Goal: Task Accomplishment & Management: Manage account settings

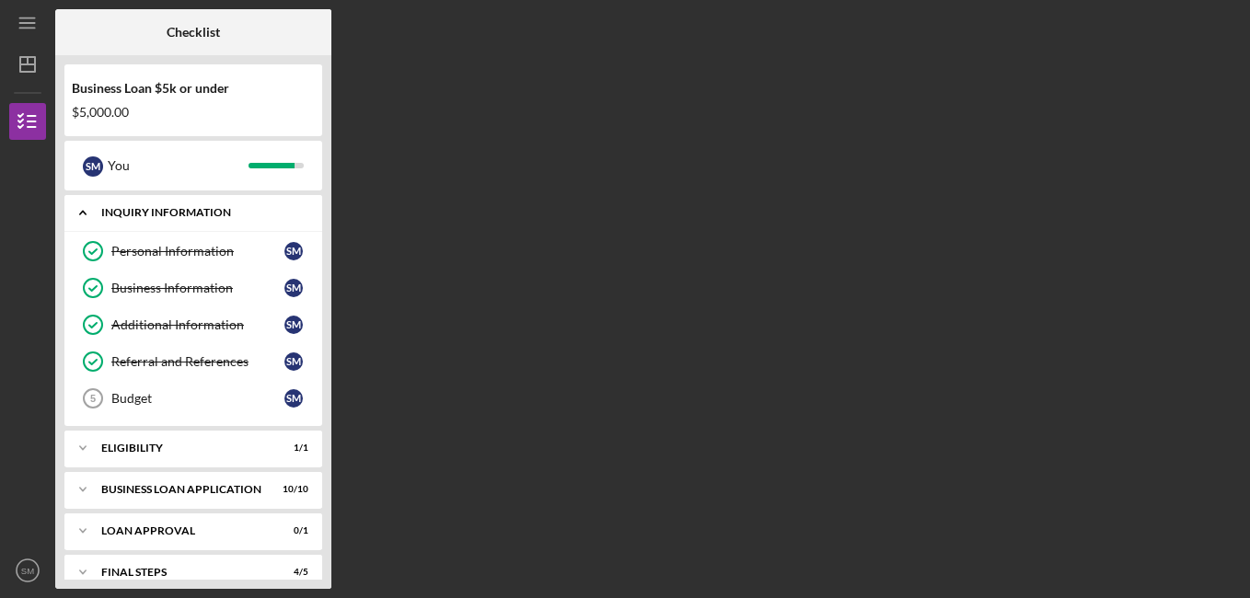
drag, startPoint x: 326, startPoint y: 165, endPoint x: 317, endPoint y: 228, distance: 64.2
click at [317, 228] on div "Business Loan $5k or under $5,000.00 S M You Icon/Expander INQUIRY INFORMATION …" at bounding box center [193, 322] width 276 height 534
click at [744, 248] on div "Checklist Business Loan $5k or under $5,000.00 S M You Icon/Expander INQUIRY IN…" at bounding box center [648, 299] width 1186 height 580
click at [1078, 205] on div "Checklist Business Loan $5k or under $5,000.00 S M You Icon/Expander INQUIRY IN…" at bounding box center [648, 299] width 1186 height 580
click at [226, 525] on div "Icon/Expander Loan Approval 0 / 1" at bounding box center [193, 531] width 258 height 37
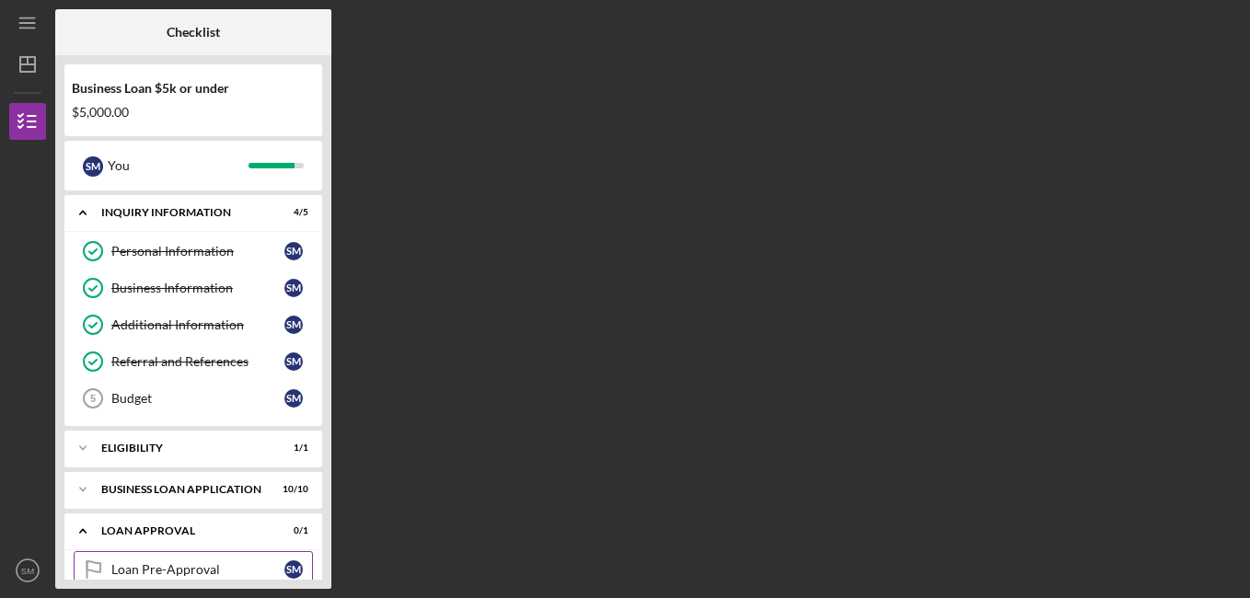
click at [197, 573] on div "Loan Pre-Approval" at bounding box center [197, 569] width 173 height 15
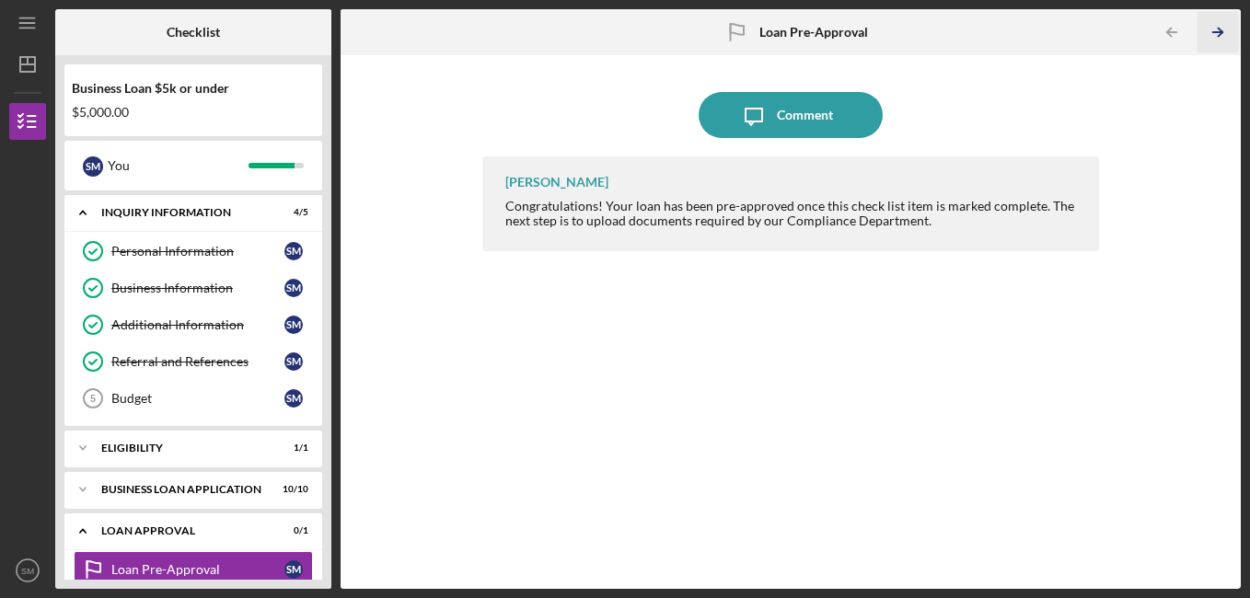
click at [1223, 31] on icon "Icon/Table Pagination Arrow" at bounding box center [1218, 32] width 41 height 41
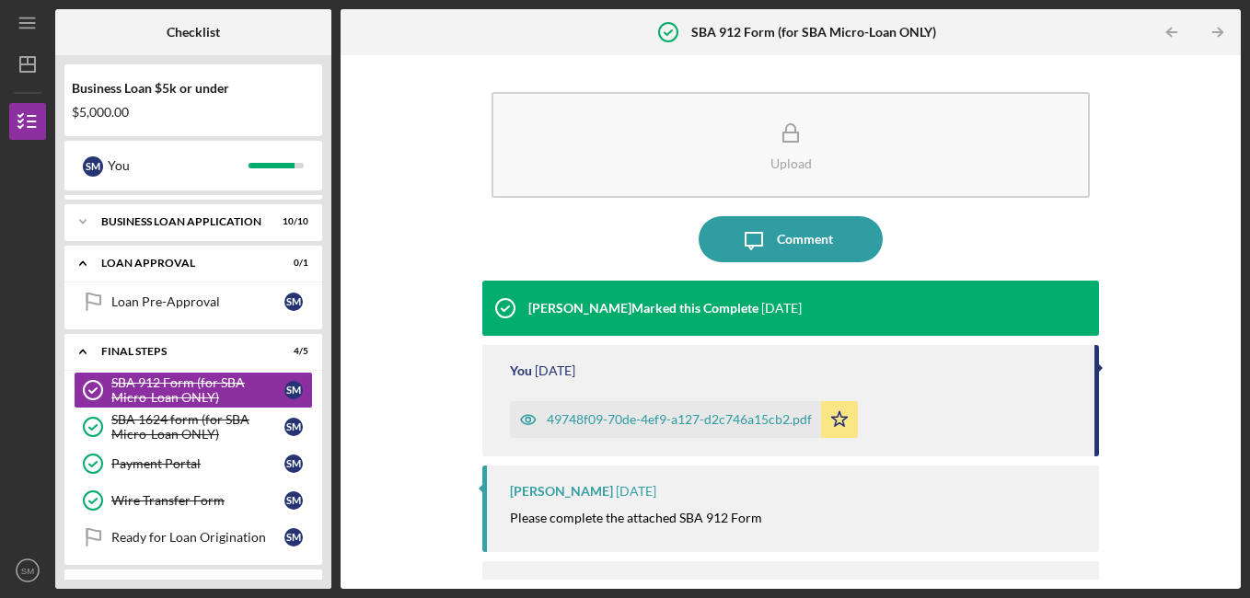
scroll to position [271, 0]
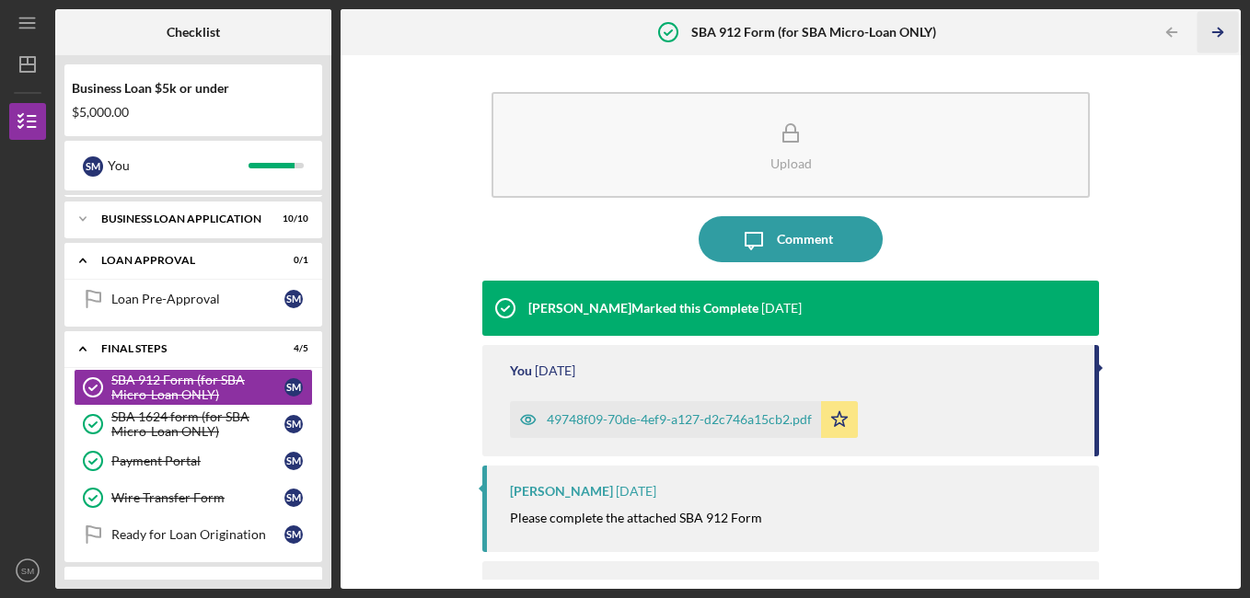
click at [1223, 31] on icon "Icon/Table Pagination Arrow" at bounding box center [1218, 32] width 41 height 41
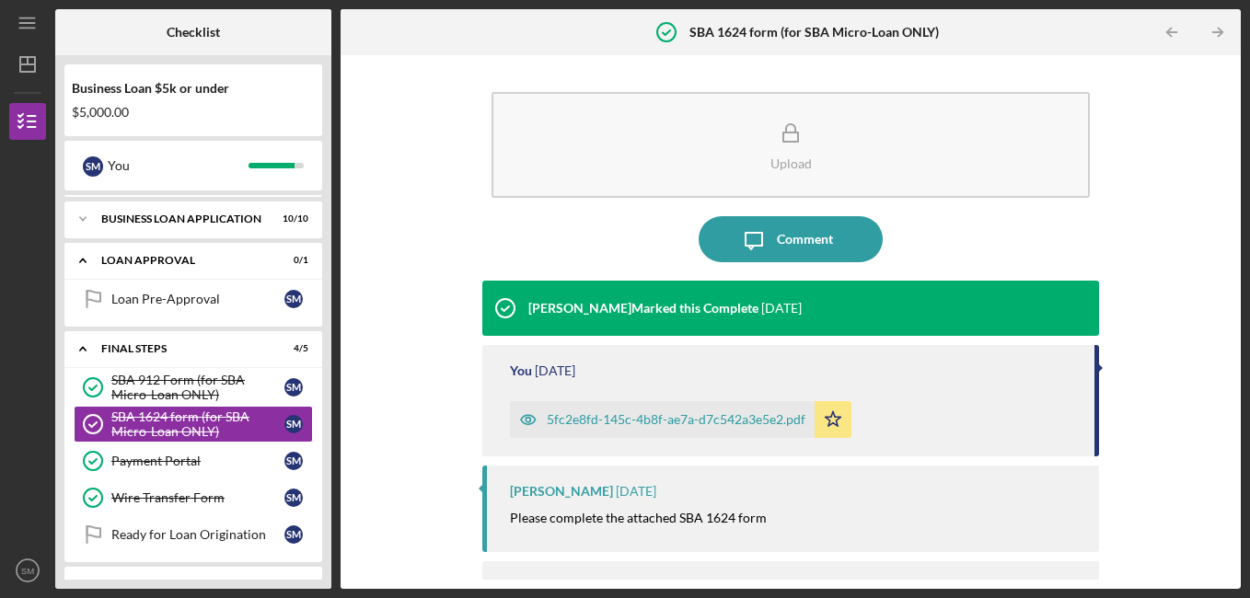
click at [1223, 31] on icon "Icon/Table Pagination Arrow" at bounding box center [1218, 32] width 41 height 41
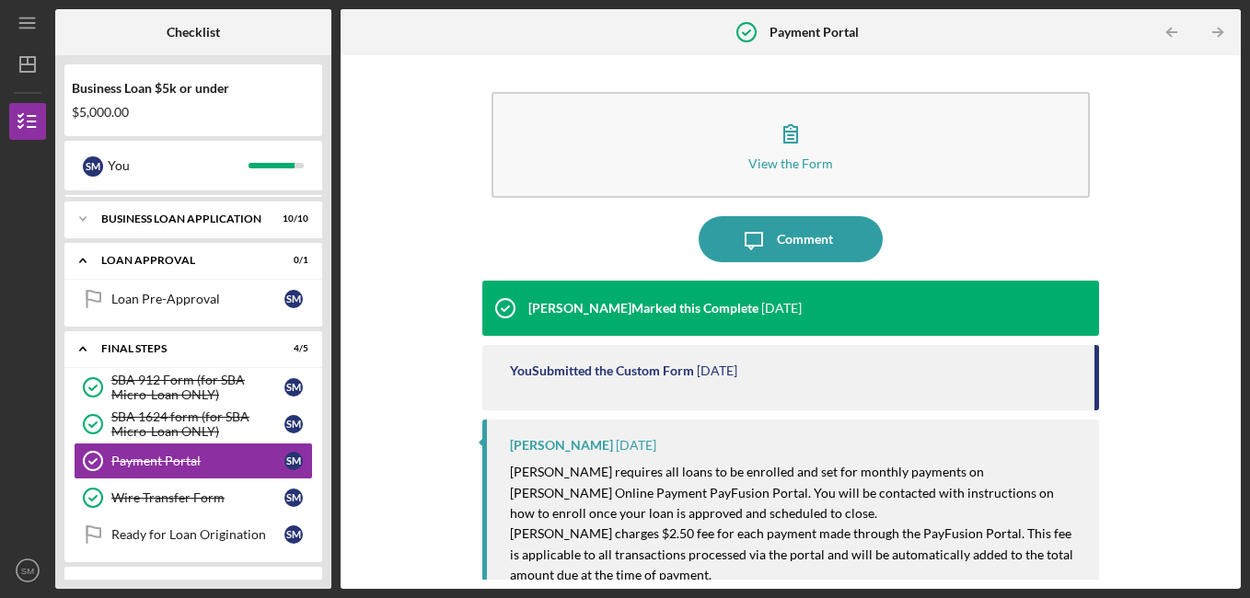
click at [1223, 31] on icon "Icon/Table Pagination Arrow" at bounding box center [1218, 32] width 41 height 41
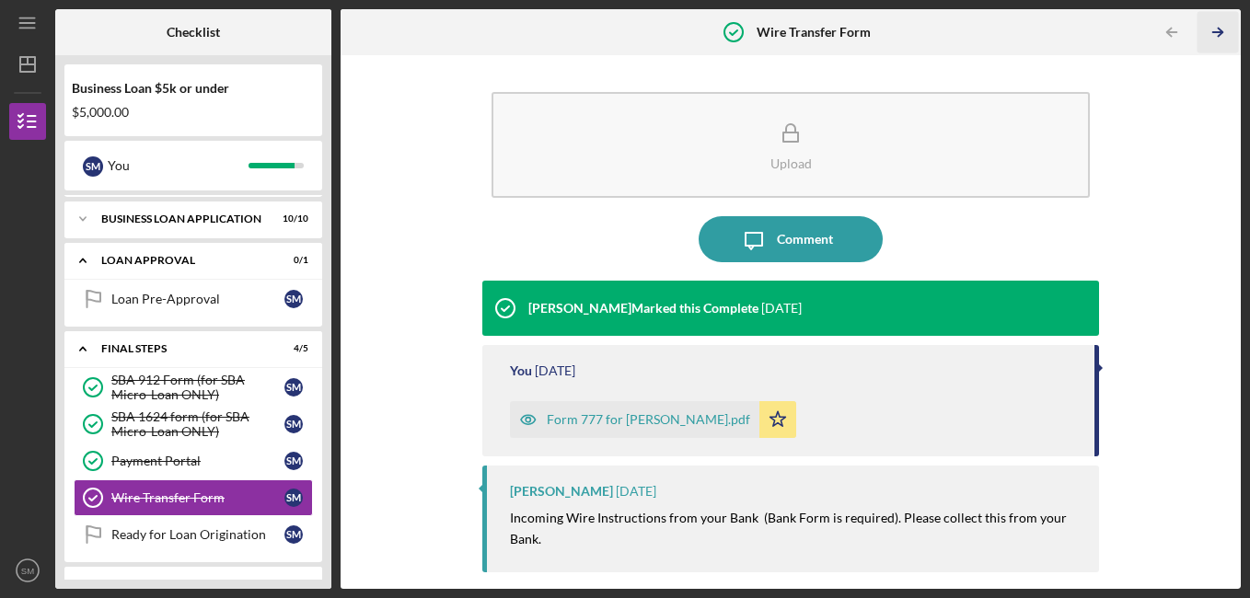
click at [1223, 31] on icon "Icon/Table Pagination Arrow" at bounding box center [1218, 32] width 41 height 41
